Goal: Information Seeking & Learning: Learn about a topic

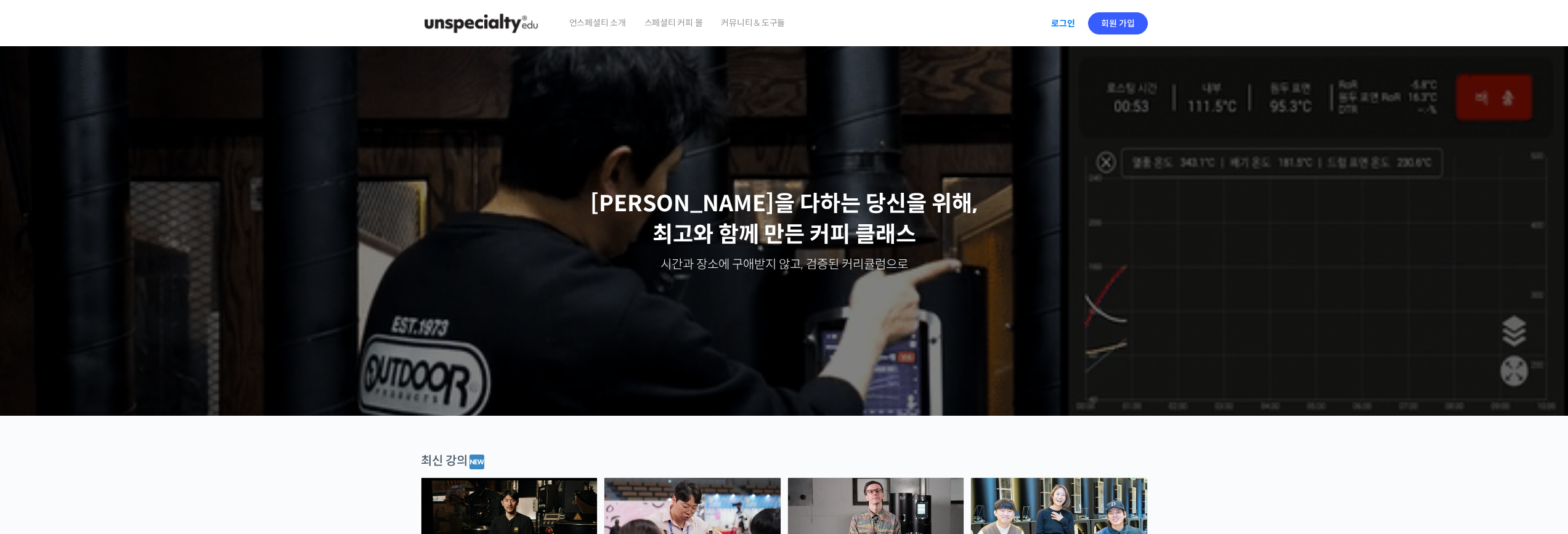
click at [539, 23] on link "로그인" at bounding box center [1064, 23] width 39 height 28
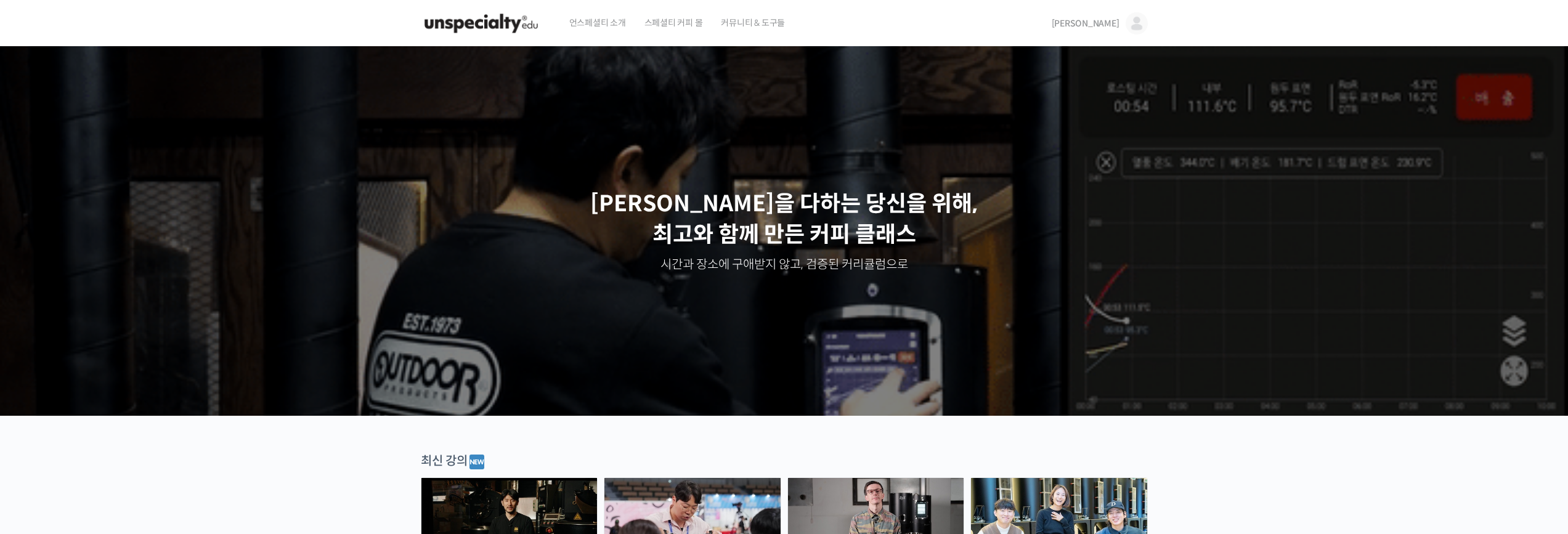
click at [1112, 26] on span "[PERSON_NAME]" at bounding box center [1086, 23] width 68 height 11
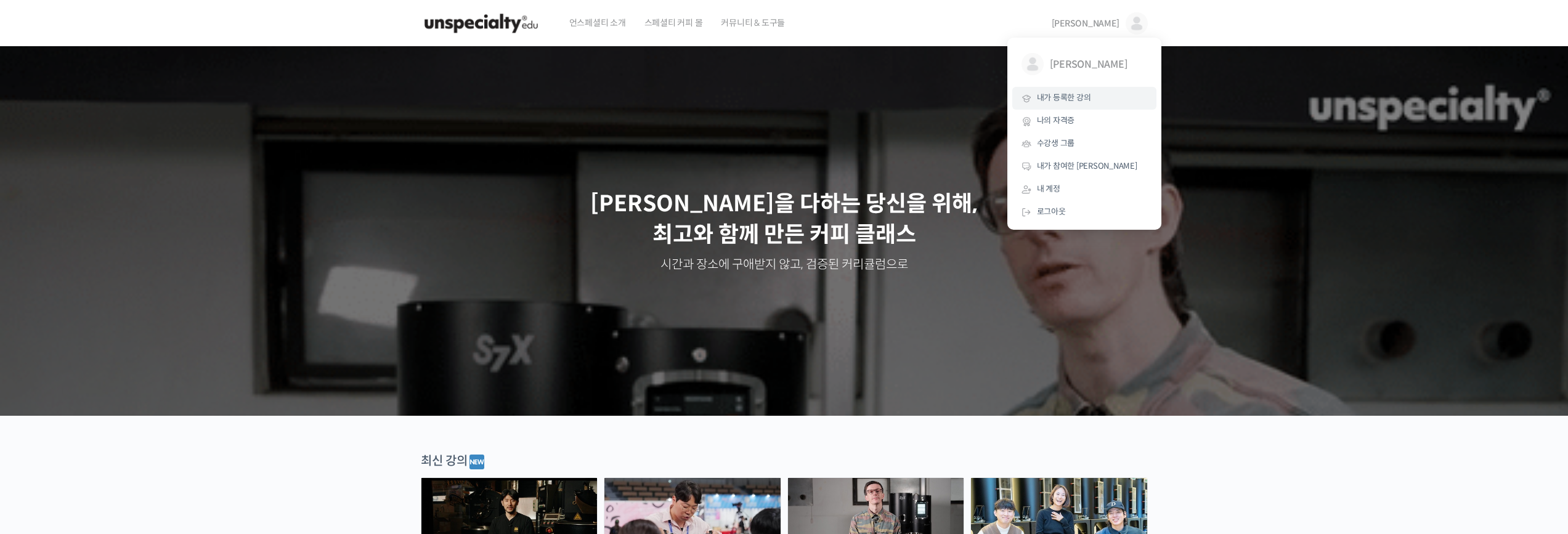
click at [1092, 99] on link "내가 등록한 강의" at bounding box center [1084, 98] width 144 height 23
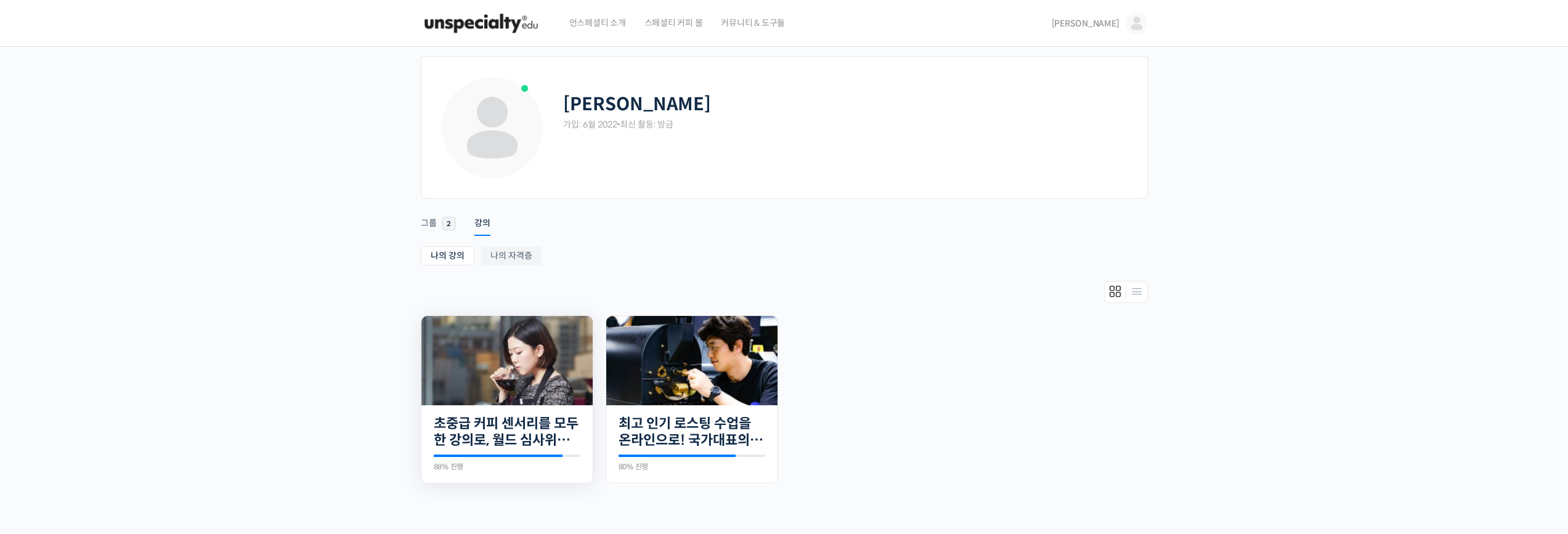
scroll to position [123, 0]
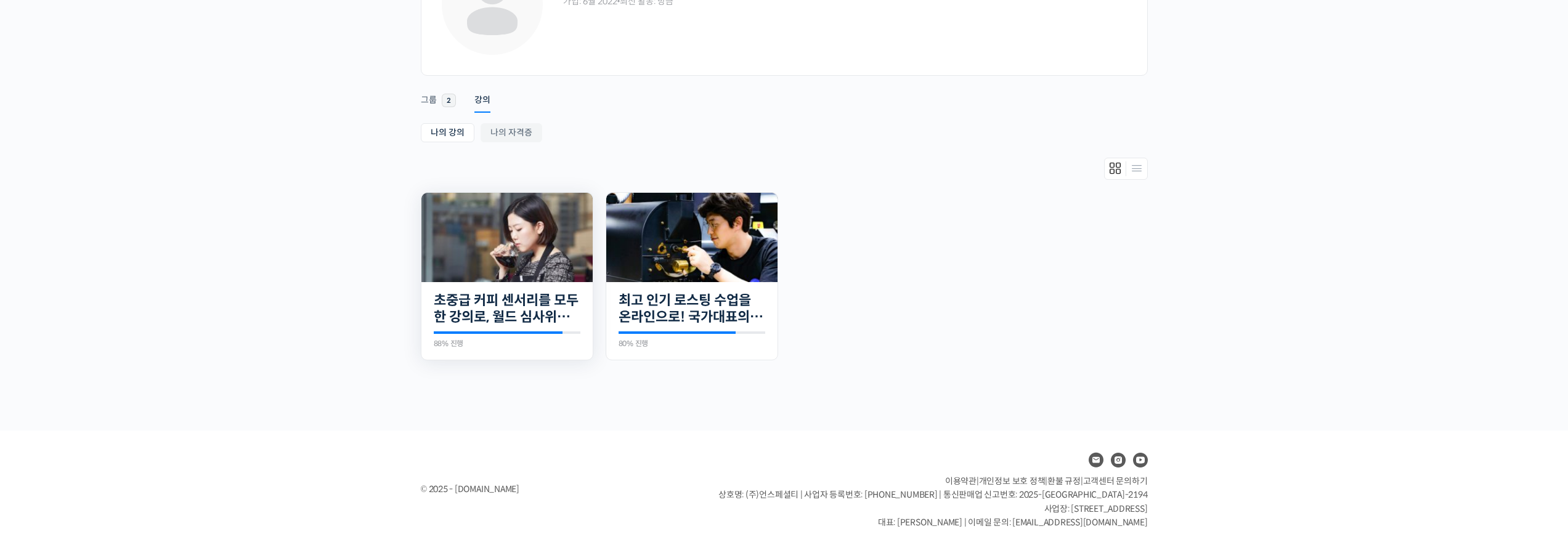
click at [496, 250] on img at bounding box center [507, 237] width 171 height 89
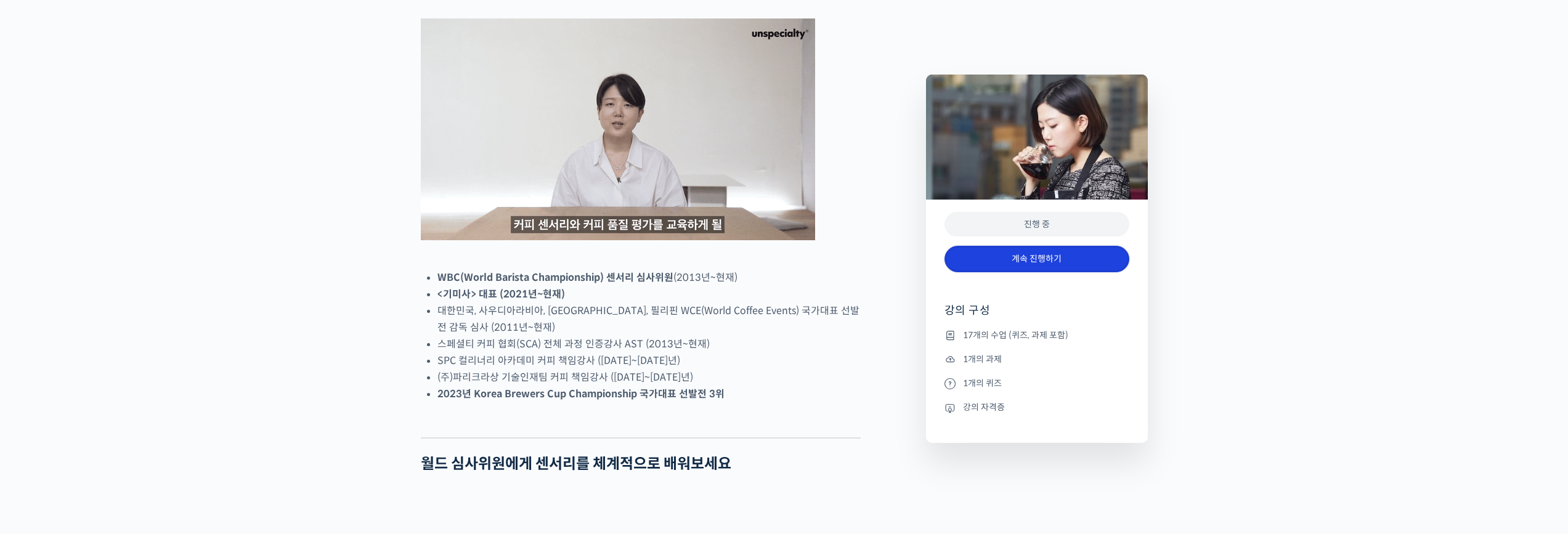
click at [1068, 262] on link "계속 진행하기" at bounding box center [1037, 259] width 185 height 26
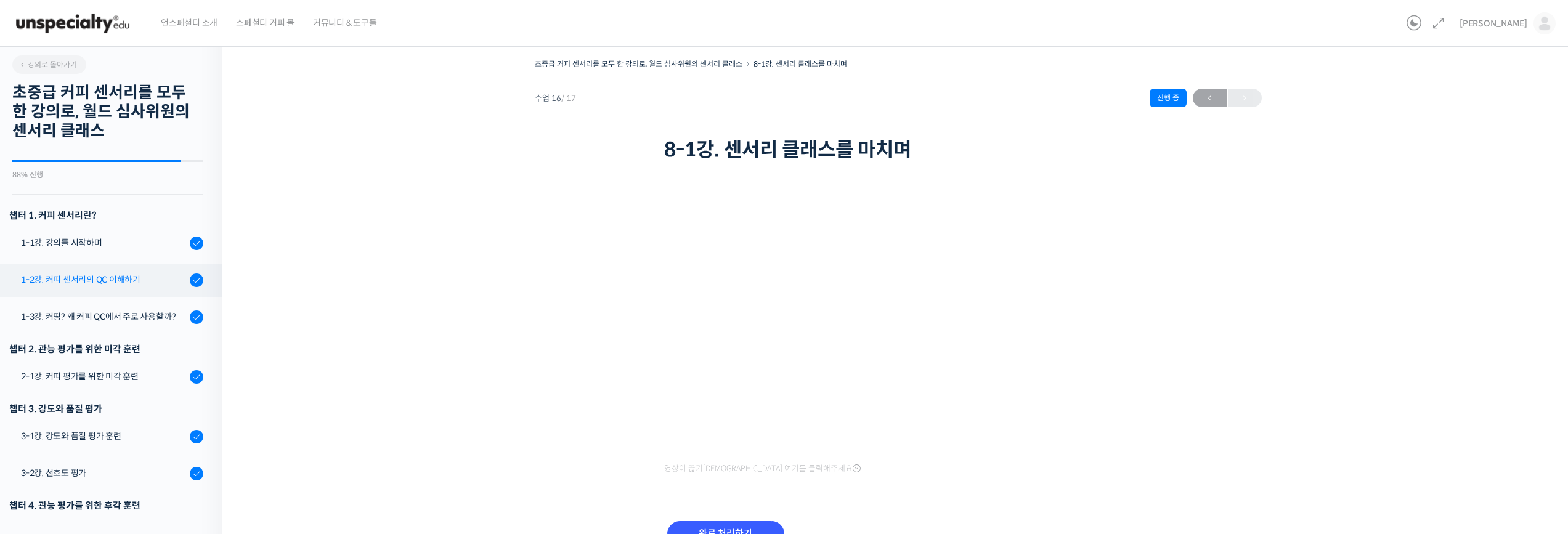
click at [124, 287] on link "1-2강. 커피 센서리의 QC 이해하기" at bounding box center [108, 279] width 228 height 33
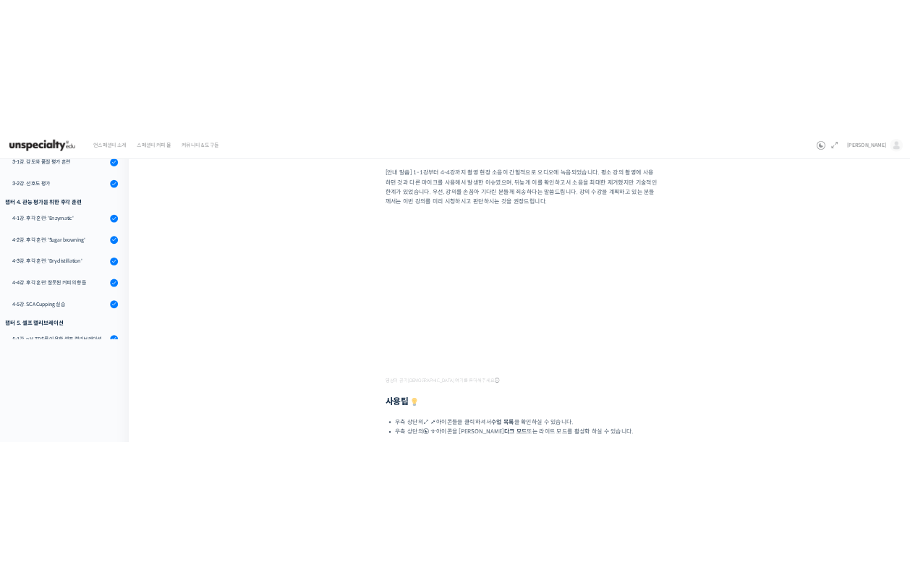
scroll to position [217, 0]
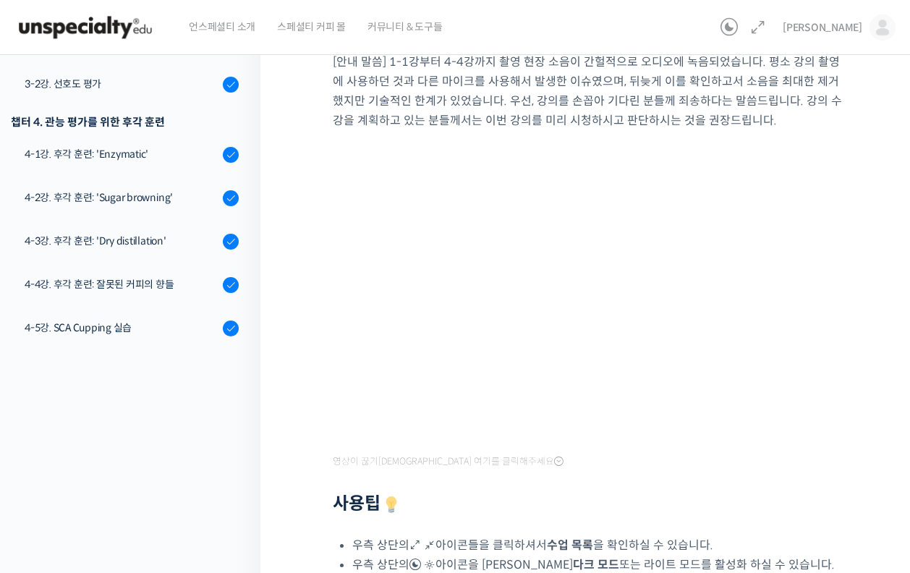
click at [576, 479] on div at bounding box center [589, 482] width 512 height 22
click at [617, 465] on div "[안내 말씀] 1-1강부터 4-4강까지 촬영 현장 소음이 간헐적으로 오디오에 녹음되었습니다. 평소 강의 촬영에 사용하던 것과 다른 마이크를 사…" at bounding box center [589, 362] width 512 height 667
click at [604, 471] on div "[안내 말씀] 1-1강부터 4-4강까지 촬영 현장 소음이 간헐적으로 오디오에 녹음되었습니다. 평소 강의 촬영에 사용하던 것과 다른 마이크를 사…" at bounding box center [589, 362] width 512 height 667
click at [598, 451] on div "[안내 말씀] 1-1강부터 4-4강까지 촬영 현장 소음이 간헐적으로 오디오에 녹음되었습니다. 평소 강의 촬영에 사용하던 것과 다른 마이크를 사…" at bounding box center [589, 362] width 512 height 667
click at [601, 462] on div "[안내 말씀] 1-1강부터 4-4강까지 촬영 현장 소음이 간헐적으로 오디오에 녹음되었습니다. 평소 강의 촬영에 사용하던 것과 다른 마이크를 사…" at bounding box center [589, 362] width 512 height 667
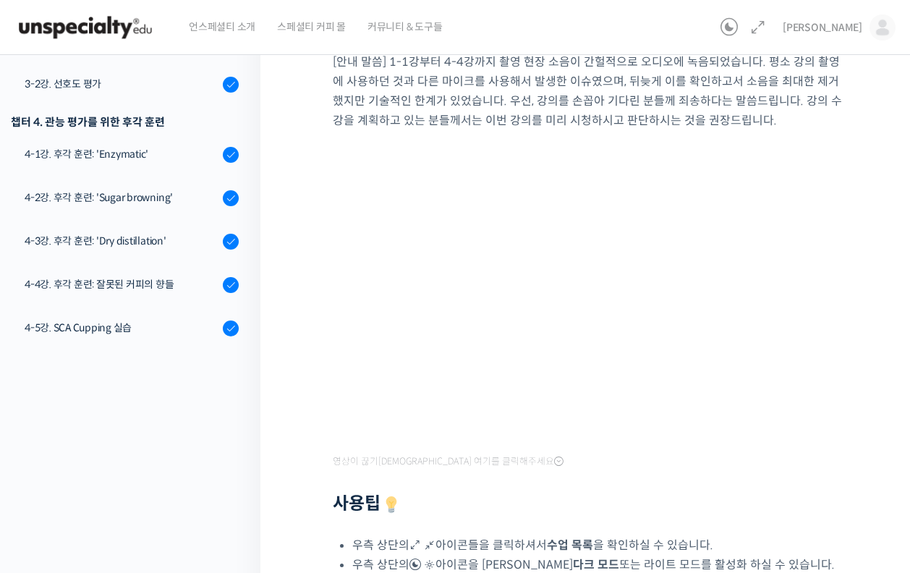
click at [586, 474] on div at bounding box center [589, 482] width 512 height 22
click at [609, 448] on div "[안내 말씀] 1-1강부터 4-4강까지 촬영 현장 소음이 간헐적으로 오디오에 녹음되었습니다. 평소 강의 촬영에 사용하던 것과 다른 마이크를 사…" at bounding box center [589, 362] width 512 height 667
click at [218, 427] on div "강의로 돌아가기 초중급 커피 센서리를 모두 한 강의로, 월드 심사위원의 센서리 클래스 88% 진행 최근 활동: [DATE] 12:18 오전 챕…" at bounding box center [127, 308] width 268 height 965
click at [660, 460] on div "[안내 말씀] 1-1강부터 4-4강까지 촬영 현장 소음이 간헐적으로 오디오에 녹음되었습니다. 평소 강의 촬영에 사용하던 것과 다른 마이크를 사…" at bounding box center [589, 362] width 512 height 667
click at [572, 498] on h2 "사용팁" at bounding box center [589, 504] width 512 height 22
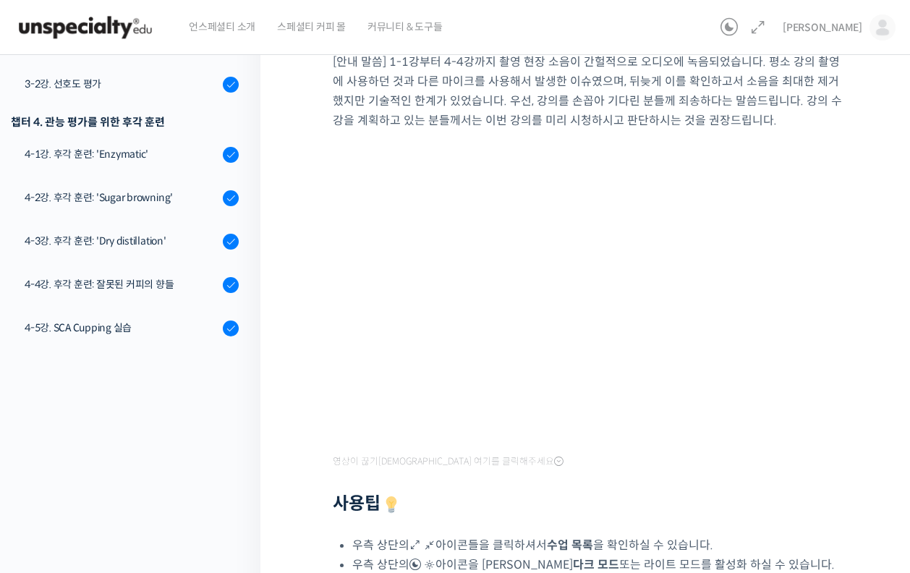
click at [683, 466] on div "[안내 말씀] 1-1강부터 4-4강까지 촬영 현장 소음이 간헐적으로 오디오에 녹음되었습니다. 평소 강의 촬영에 사용하던 것과 다른 마이크를 사…" at bounding box center [589, 362] width 512 height 667
click at [597, 493] on div "[안내 말씀] 1-1강부터 4-4강까지 촬영 현장 소음이 간헐적으로 오디오에 녹음되었습니다. 평소 강의 촬영에 사용하던 것과 다른 마이크를 사…" at bounding box center [589, 362] width 512 height 667
click at [576, 497] on h2 "사용팁" at bounding box center [589, 504] width 512 height 22
click at [623, 495] on h2 "사용팁" at bounding box center [589, 504] width 512 height 22
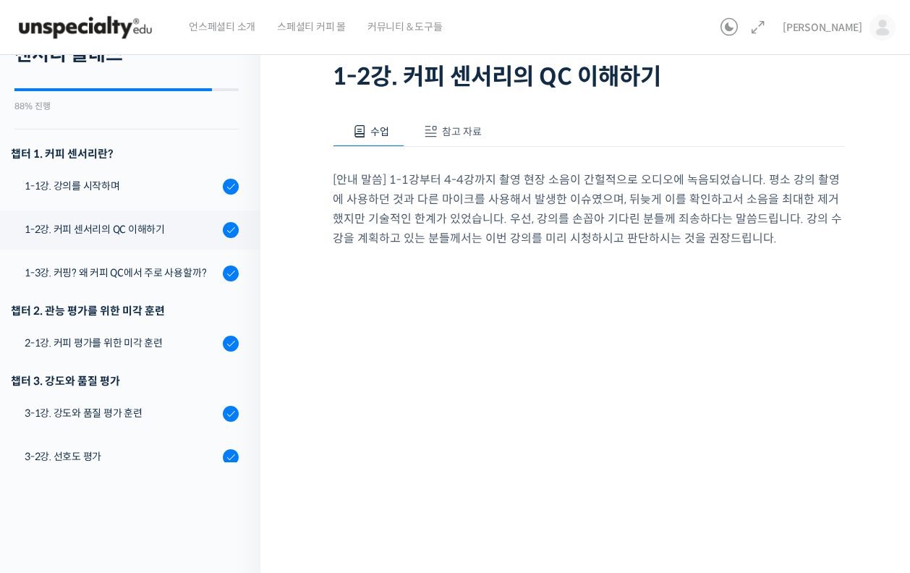
scroll to position [0, 0]
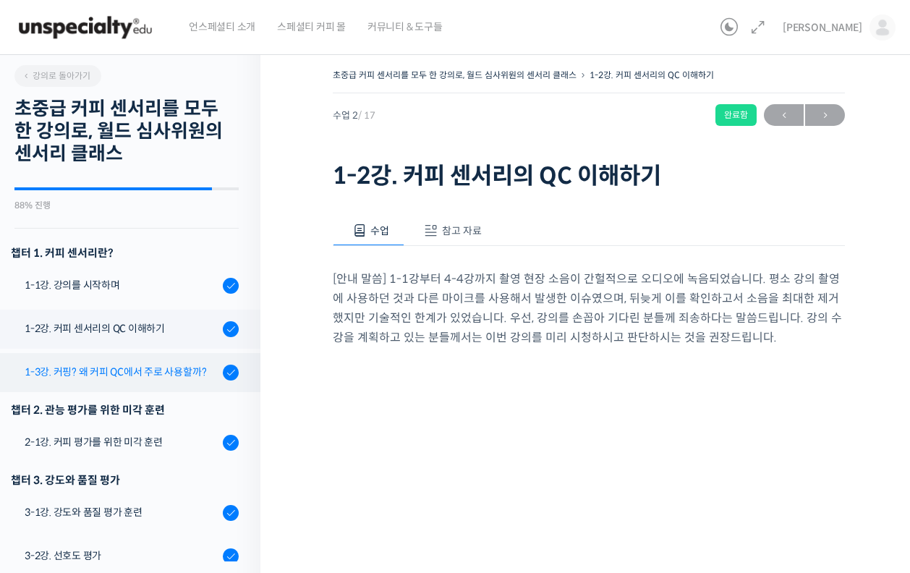
click at [156, 369] on div "1-3강. 커핑? 왜 커피 QC에서 주로 사용할까?" at bounding box center [122, 372] width 194 height 16
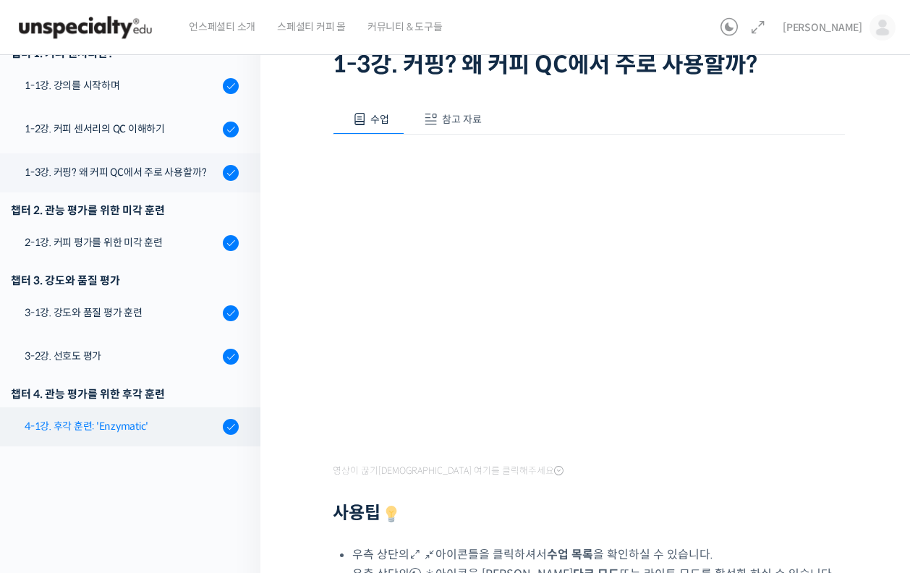
scroll to position [81, 0]
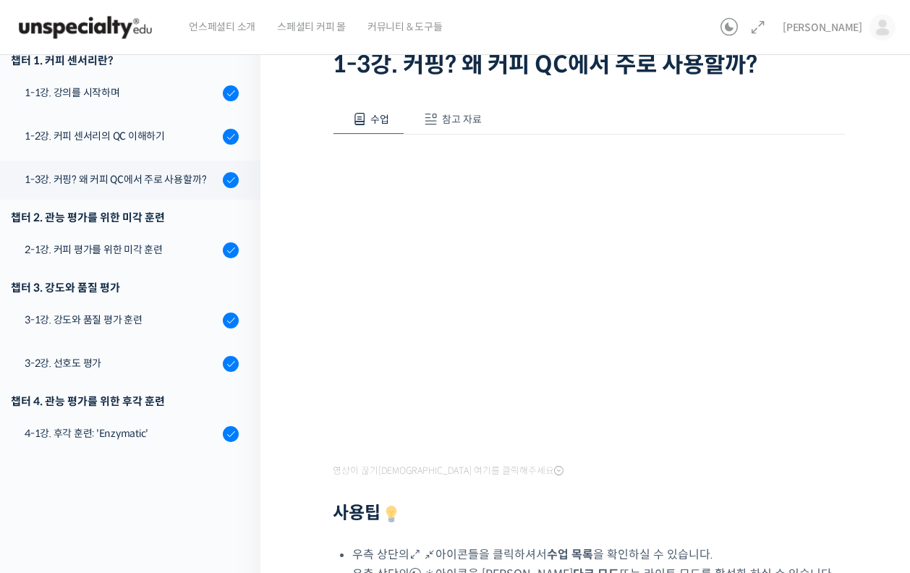
click at [555, 145] on div "영상이 끊기신다면 여기를 클릭해주세요 사용팁 우측 상단의 아이콘들을 클릭하셔서 수업 목록 을 확인하실 수 있습니다. 우측 상단의 아이콘을 클릭…" at bounding box center [589, 420] width 512 height 571
click at [617, 141] on div "영상이 끊기신다면 여기를 클릭해주세요 사용팁 우측 상단의 아이콘들을 클릭하셔서 수업 목록 을 확인하실 수 있습니다. 우측 상단의 아이콘을 클릭…" at bounding box center [589, 420] width 512 height 571
